Goal: Transaction & Acquisition: Purchase product/service

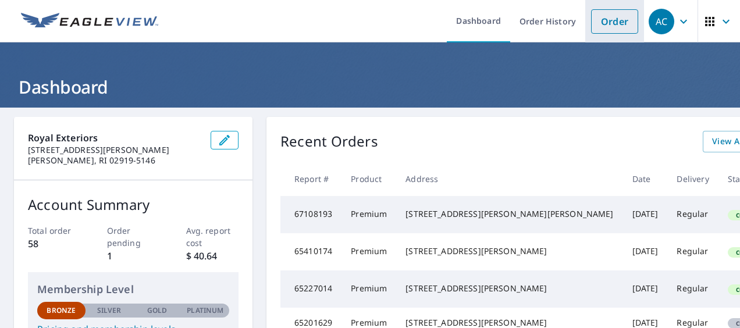
click at [615, 26] on link "Order" at bounding box center [614, 21] width 47 height 24
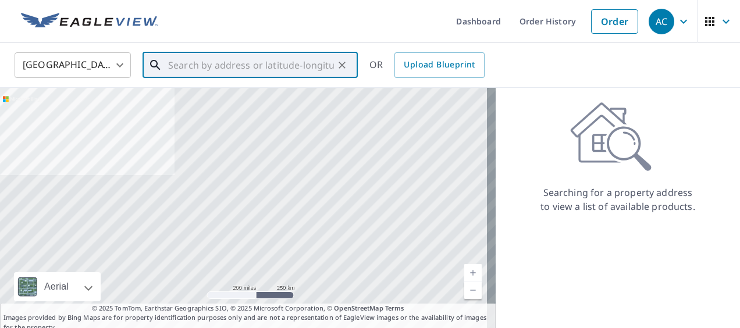
click at [202, 68] on input "text" at bounding box center [251, 65] width 166 height 33
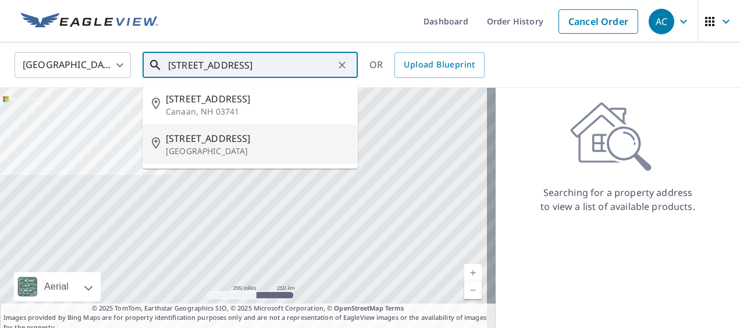
click at [201, 140] on span "[STREET_ADDRESS]" at bounding box center [257, 139] width 183 height 14
type input "[STREET_ADDRESS]"
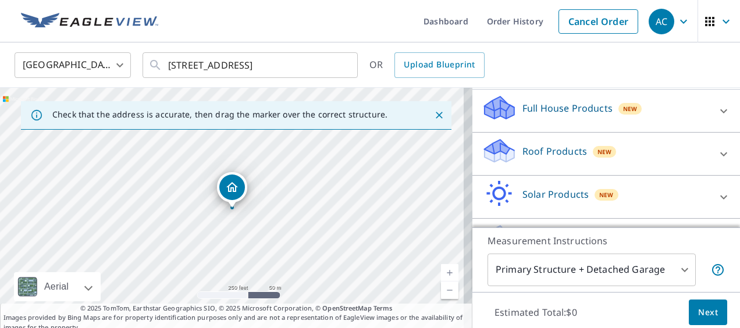
scroll to position [119, 0]
click at [717, 113] on icon at bounding box center [724, 111] width 14 height 14
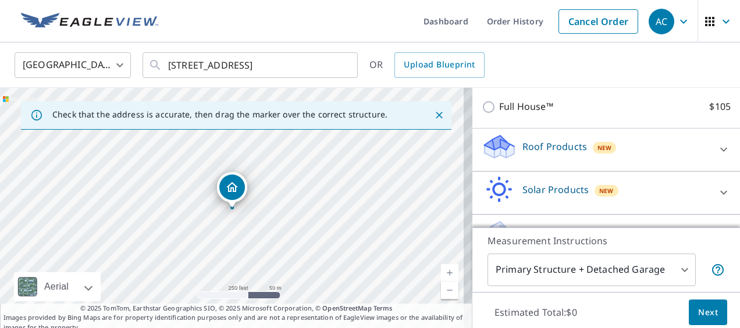
scroll to position [165, 0]
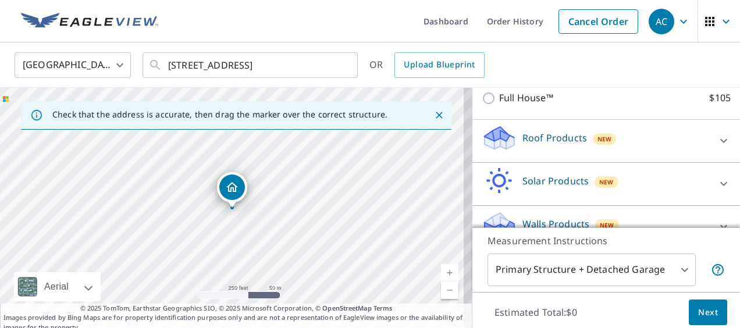
click at [717, 135] on icon at bounding box center [724, 141] width 14 height 14
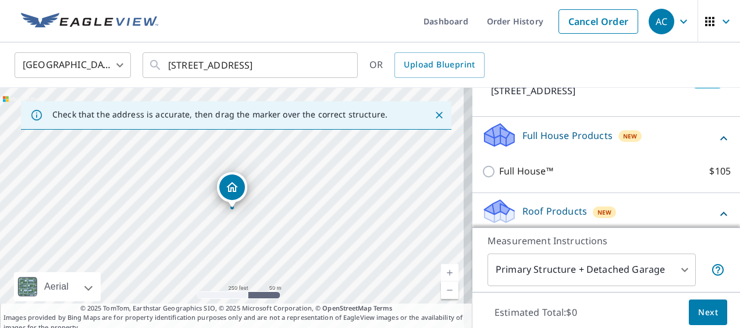
scroll to position [92, 0]
click at [574, 133] on p "Full House Products" at bounding box center [568, 135] width 90 height 14
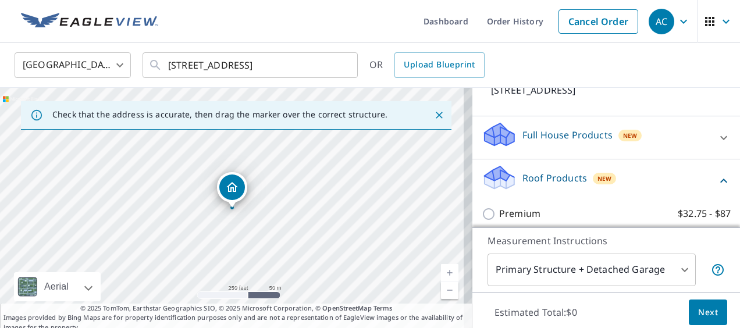
click at [717, 134] on icon at bounding box center [724, 138] width 14 height 14
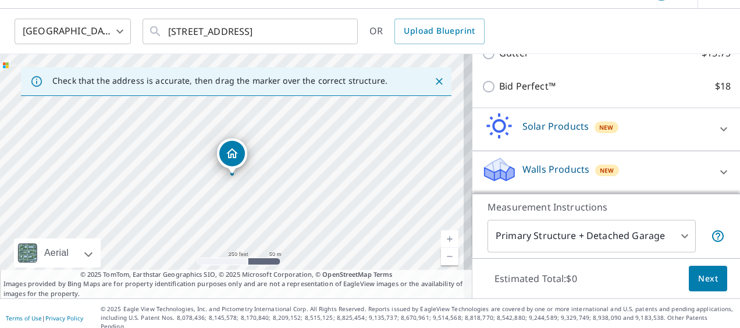
scroll to position [33, 0]
click at [717, 176] on icon at bounding box center [724, 173] width 14 height 14
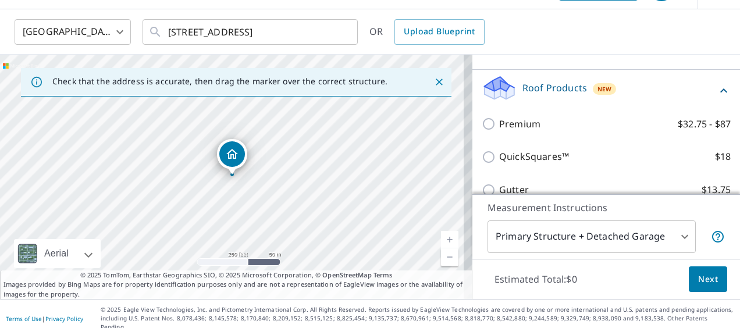
scroll to position [179, 0]
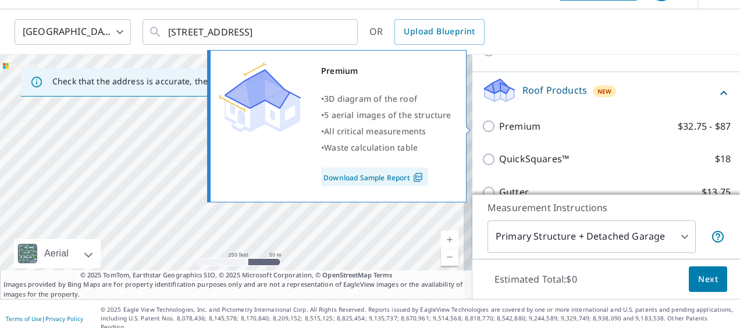
click at [482, 125] on input "Premium $32.75 - $87" at bounding box center [490, 126] width 17 height 14
checkbox input "true"
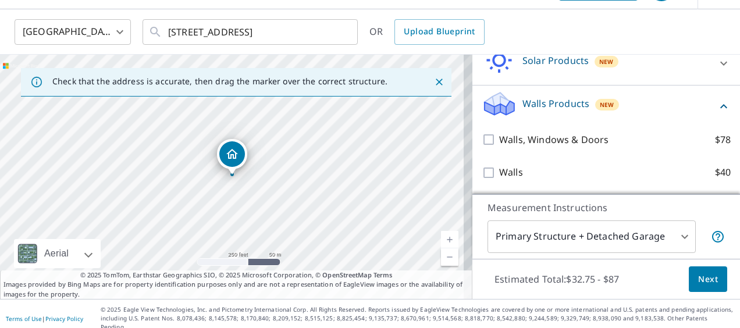
scroll to position [34, 0]
click at [668, 239] on body "AC AC Dashboard Order History Cancel Order AC [GEOGRAPHIC_DATA] [GEOGRAPHIC_DAT…" at bounding box center [370, 164] width 740 height 328
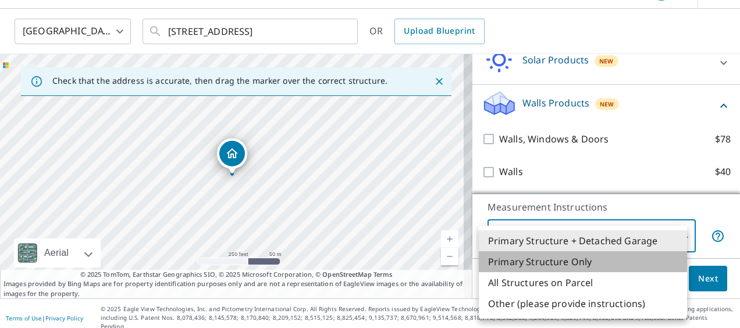
click at [604, 264] on li "Primary Structure Only" at bounding box center [583, 261] width 208 height 21
type input "2"
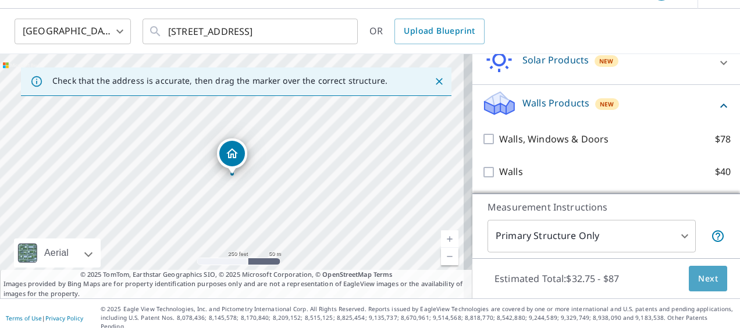
click at [689, 277] on button "Next" at bounding box center [708, 279] width 38 height 26
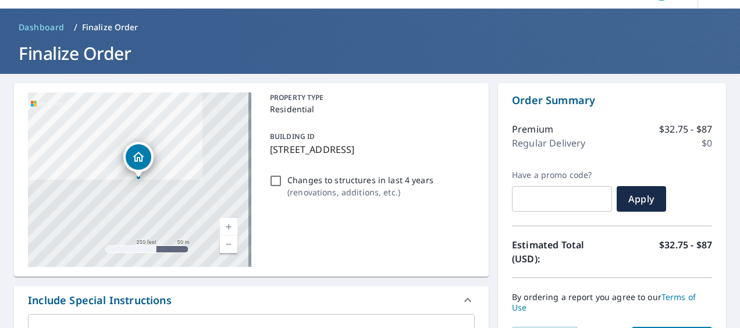
scroll to position [137, 0]
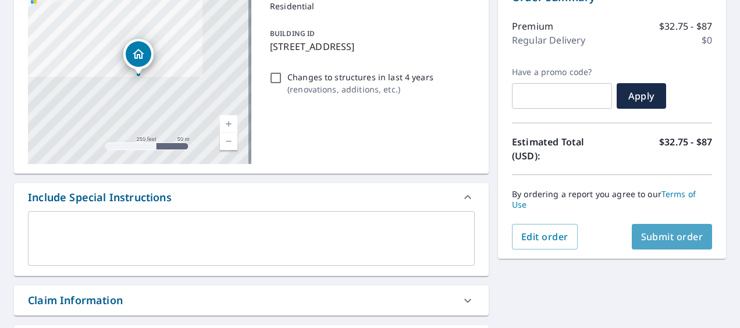
click at [652, 235] on span "Submit order" at bounding box center [672, 237] width 62 height 13
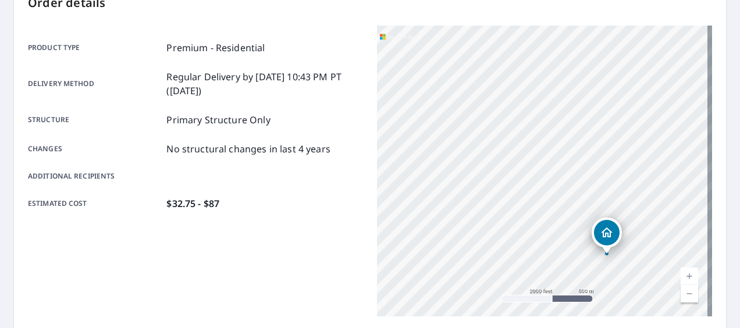
drag, startPoint x: 662, startPoint y: 225, endPoint x: 524, endPoint y: 232, distance: 138.1
click at [524, 232] on div "[STREET_ADDRESS]" at bounding box center [544, 171] width 335 height 291
